Goal: Book appointment/travel/reservation

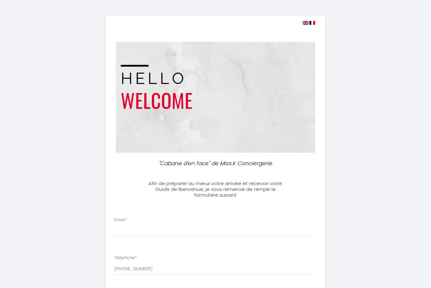
select select
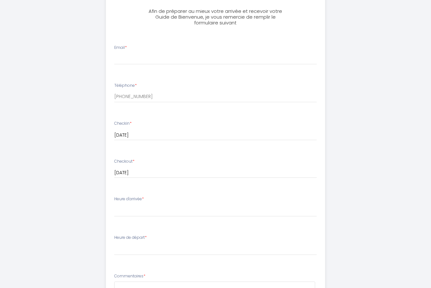
scroll to position [174, 0]
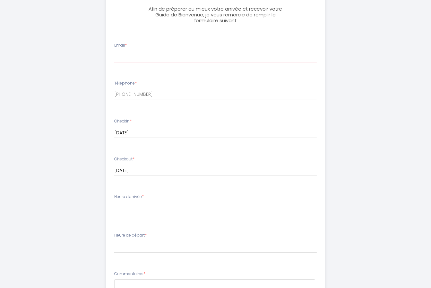
type input "[EMAIL_ADDRESS][DOMAIN_NAME]"
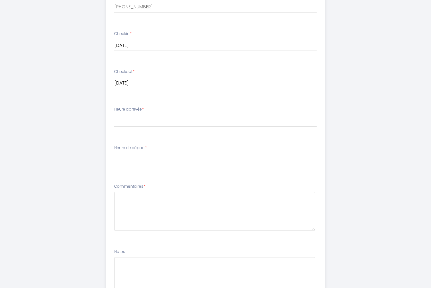
scroll to position [262, 0]
select select "18:30"
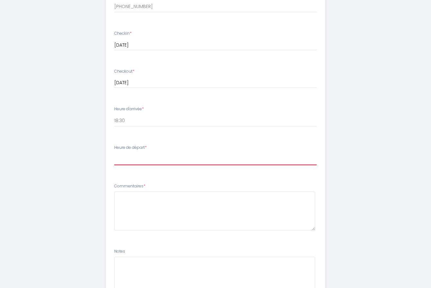
select select "07:30"
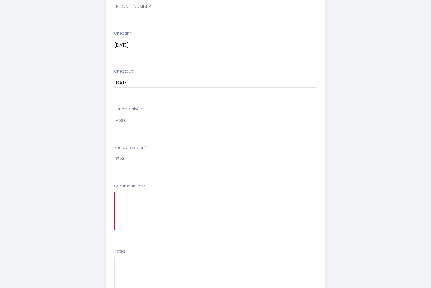
click at [128, 196] on textarea at bounding box center [214, 210] width 201 height 39
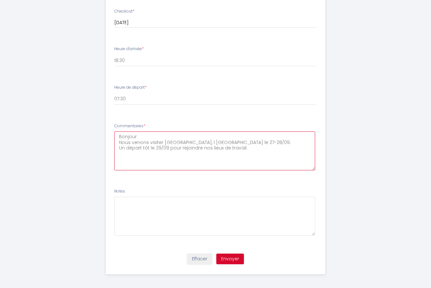
scroll to position [322, 0]
type textarea "Bonjour Nous venons visiter [GEOGRAPHIC_DATA], l [GEOGRAPHIC_DATA] le 27-28/09.…"
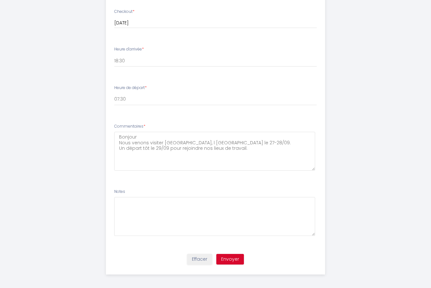
click at [234, 255] on button "Envoyer" at bounding box center [230, 259] width 28 height 11
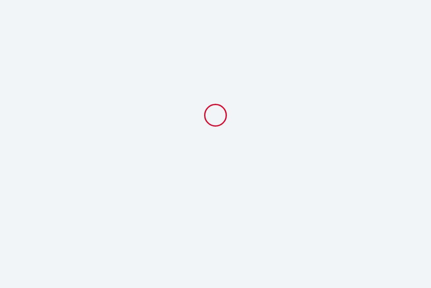
scroll to position [0, 0]
select select "18:30"
select select "07:30"
